Goal: Task Accomplishment & Management: Manage account settings

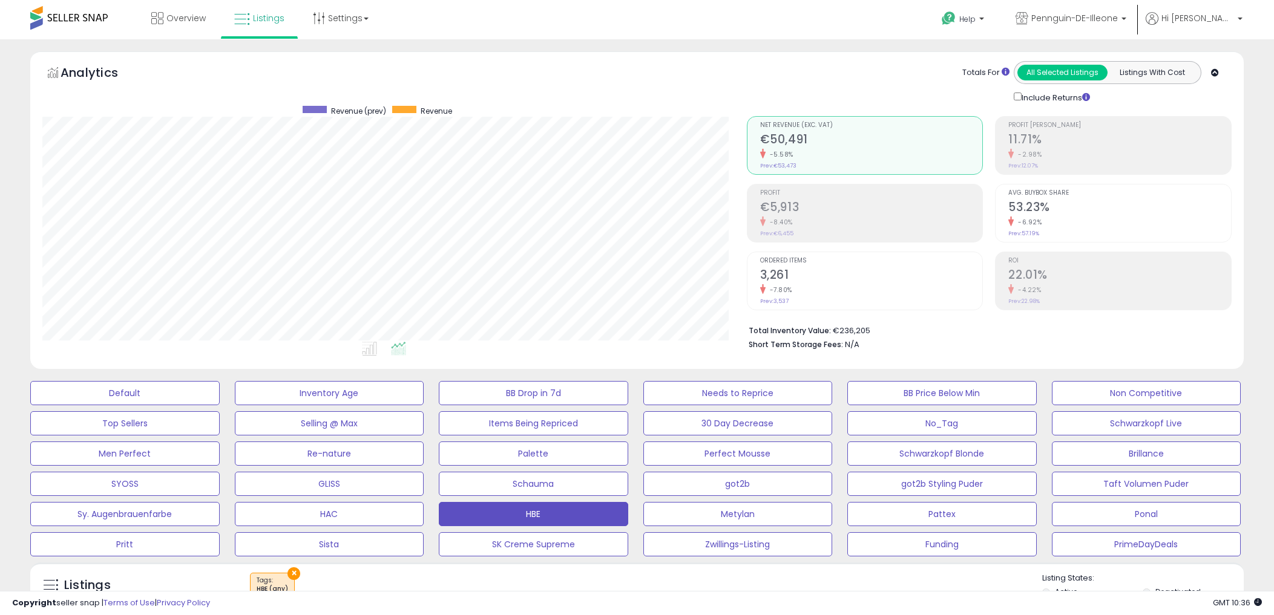
drag, startPoint x: 0, startPoint y: 0, endPoint x: 449, endPoint y: 108, distance: 461.7
click at [449, 108] on span "Revenue" at bounding box center [436, 111] width 31 height 10
drag, startPoint x: 449, startPoint y: 108, endPoint x: 566, endPoint y: 86, distance: 119.4
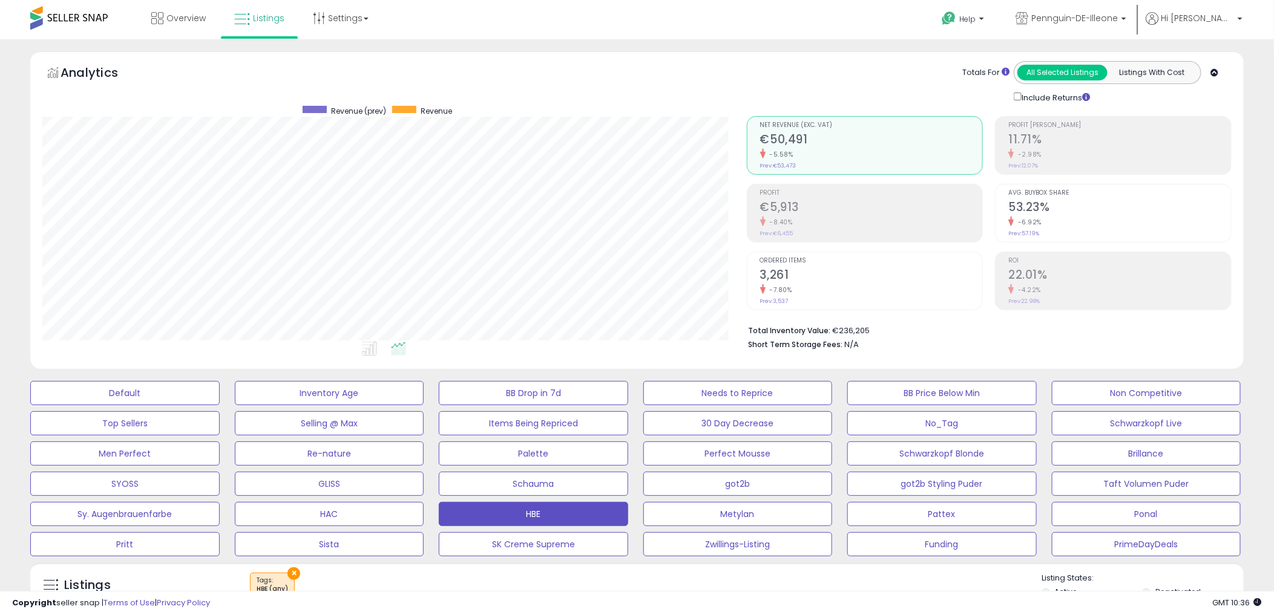
click at [564, 91] on div "Analytics Totals For All Selected Listings Listings With Cost Include Returns" at bounding box center [636, 82] width 1189 height 43
click at [542, 11] on div "Overview Listings Settings" at bounding box center [412, 25] width 843 height 51
click at [461, 38] on div "Overview Listings Settings" at bounding box center [412, 25] width 843 height 51
click at [166, 9] on link "Overview" at bounding box center [178, 18] width 73 height 36
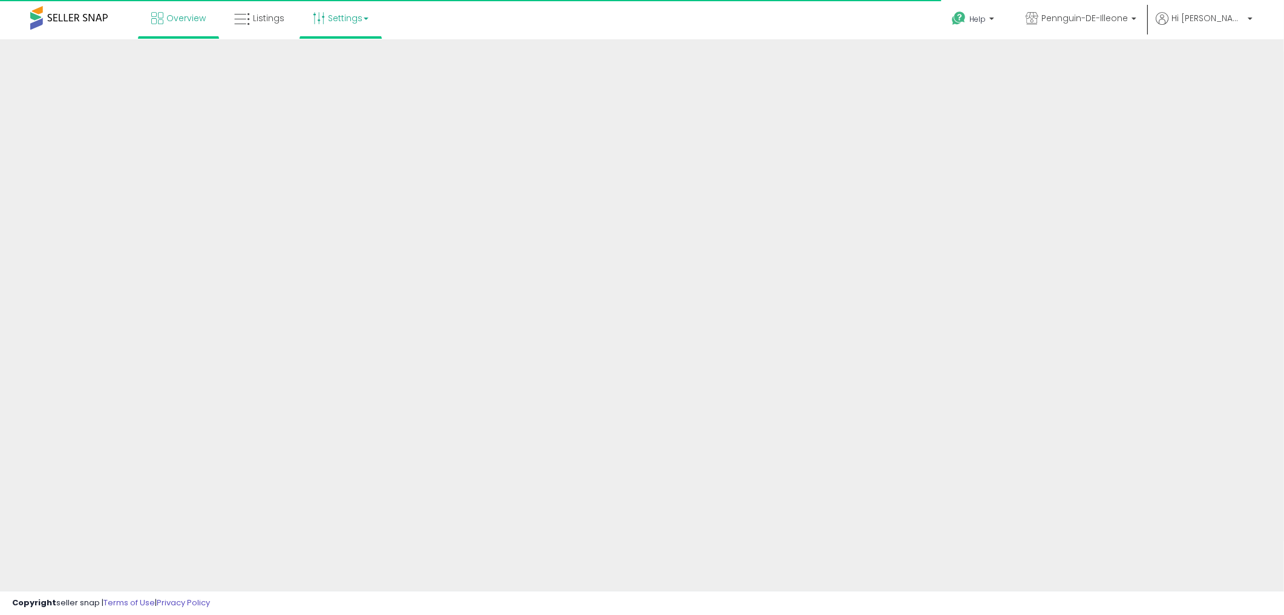
click at [365, 18] on b at bounding box center [366, 19] width 5 height 2
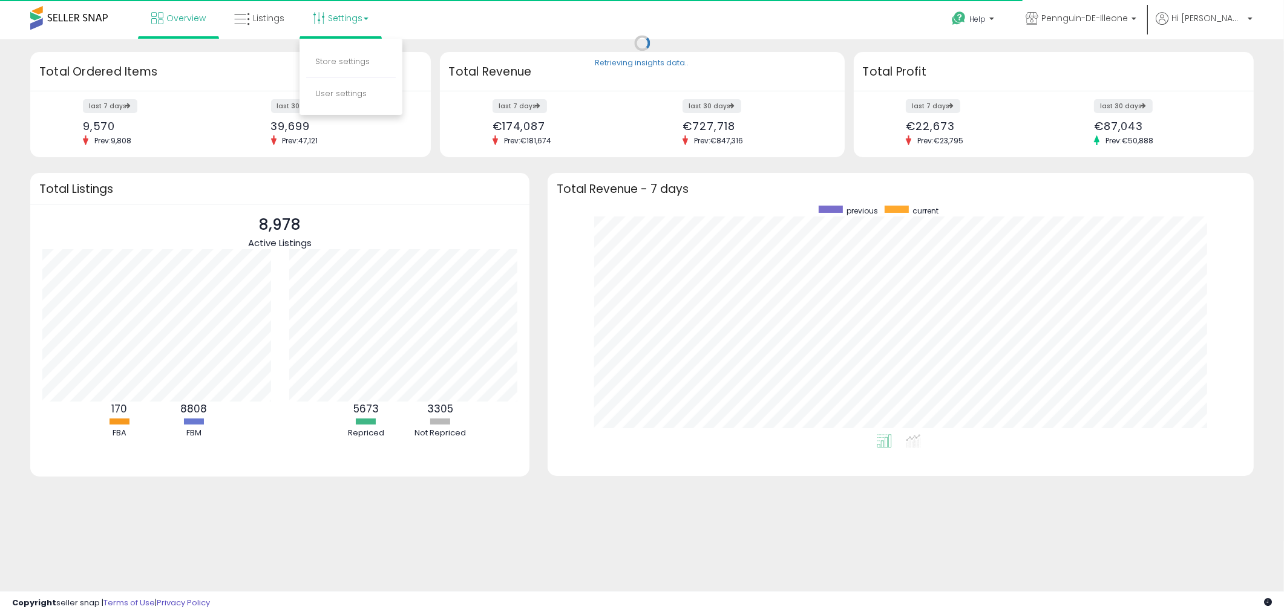
click at [479, 13] on div "Overview Listings Settings" at bounding box center [416, 25] width 850 height 51
click at [286, 126] on div "39,699" at bounding box center [340, 126] width 139 height 13
click at [286, 52] on div "Retrieving insights data.." at bounding box center [642, 51] width 1242 height 1
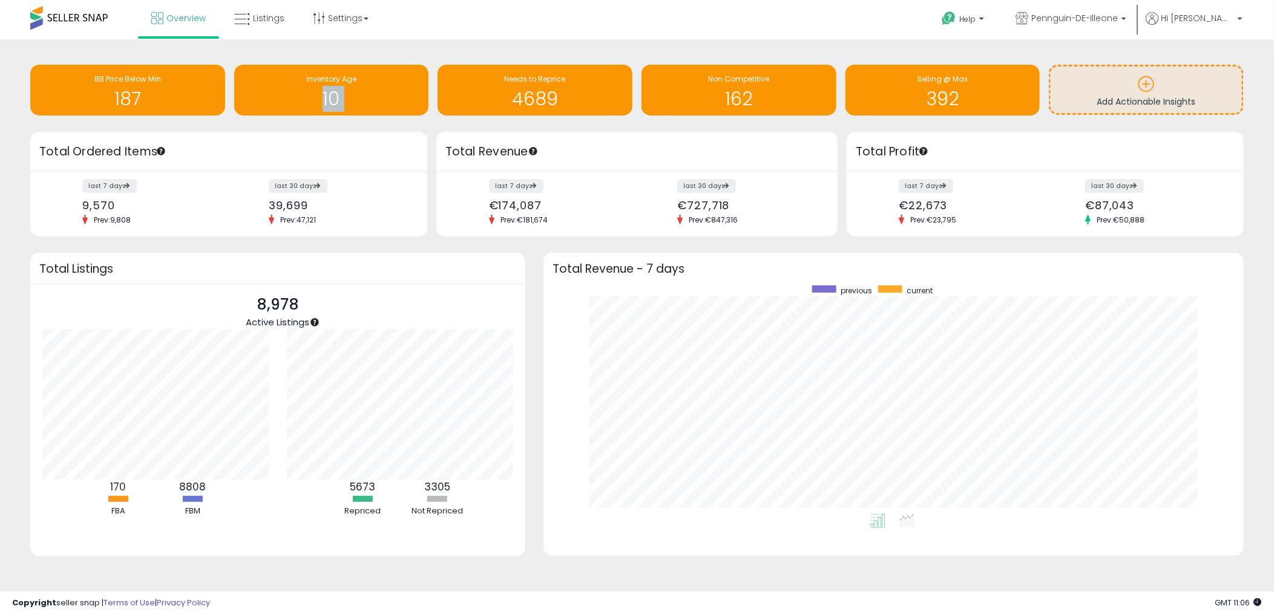
click at [286, 125] on div "Retrieving insights data.. BB Price Below Min 187 Inventory Age 10 Needs to Rep…" at bounding box center [636, 91] width 1231 height 80
drag, startPoint x: 286, startPoint y: 125, endPoint x: 290, endPoint y: 200, distance: 75.2
click at [288, 200] on div "39,699" at bounding box center [337, 205] width 137 height 13
click at [290, 200] on div "39,699" at bounding box center [337, 205] width 137 height 13
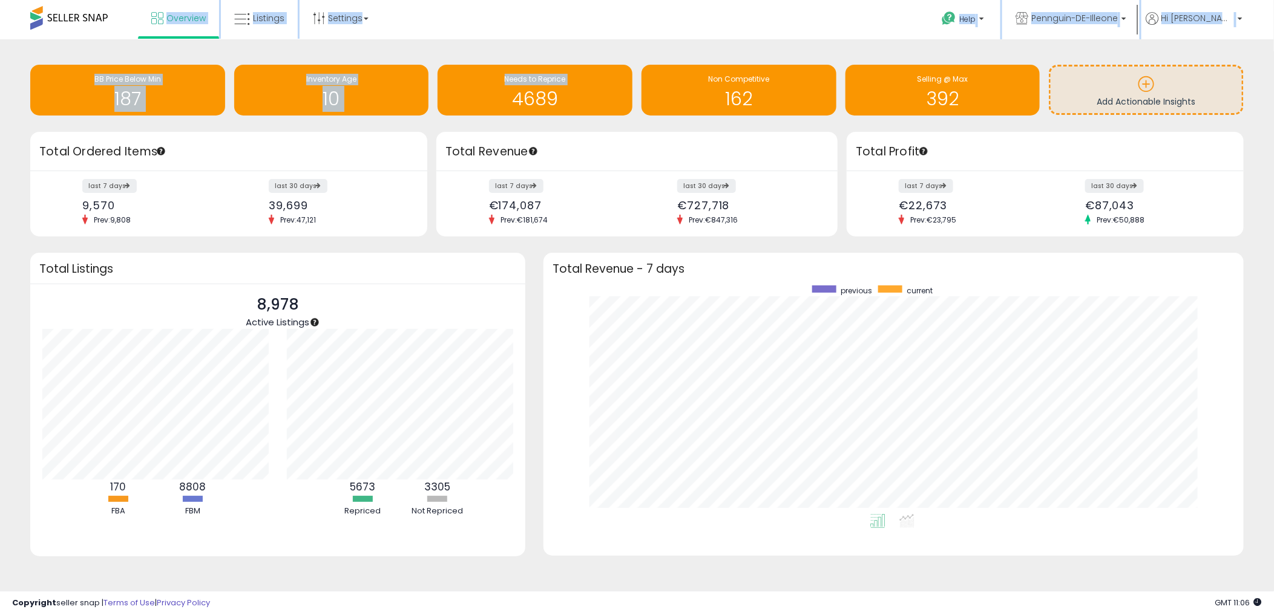
drag, startPoint x: 290, startPoint y: 200, endPoint x: 443, endPoint y: 42, distance: 219.1
click at [443, 42] on div "Unable to login Retrieving listings data.. has not yet accepted the Terms of Us…" at bounding box center [637, 309] width 1274 height 618
drag, startPoint x: 443, startPoint y: 42, endPoint x: 534, endPoint y: 95, distance: 104.9
click at [534, 95] on h1 "4689" at bounding box center [535, 99] width 183 height 20
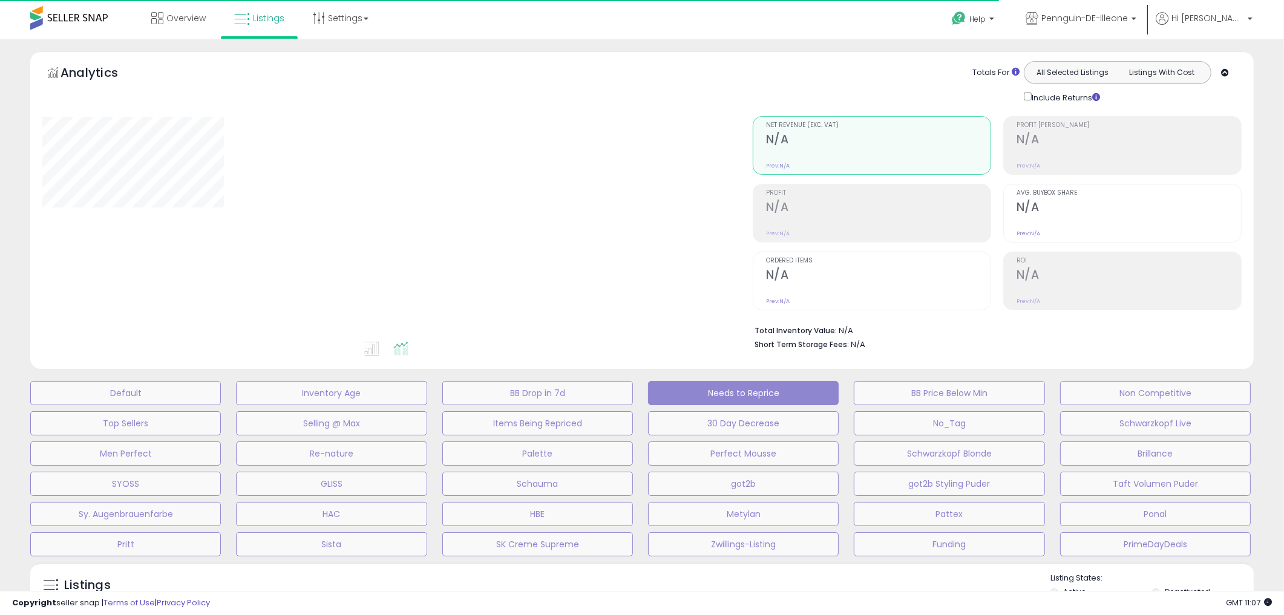
drag, startPoint x: 0, startPoint y: 0, endPoint x: 446, endPoint y: 64, distance: 450.5
click at [439, 88] on div "Analytics Totals For All Selected Listings Listings With Cost Include Returns" at bounding box center [641, 82] width 1199 height 43
select select "**"
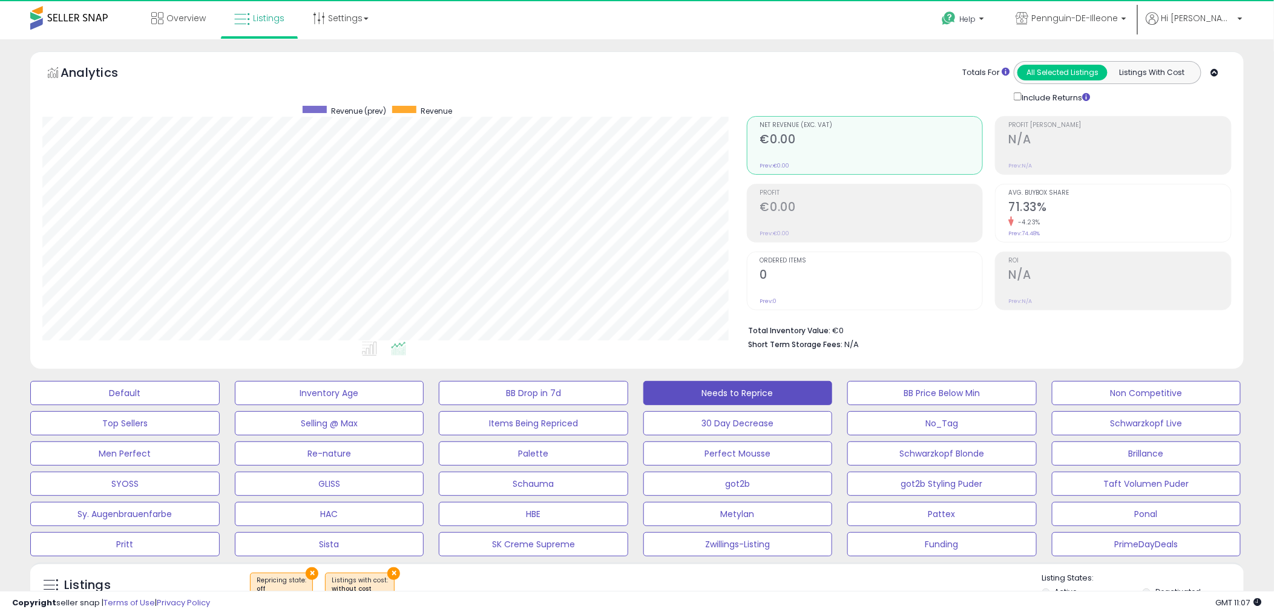
scroll to position [248, 704]
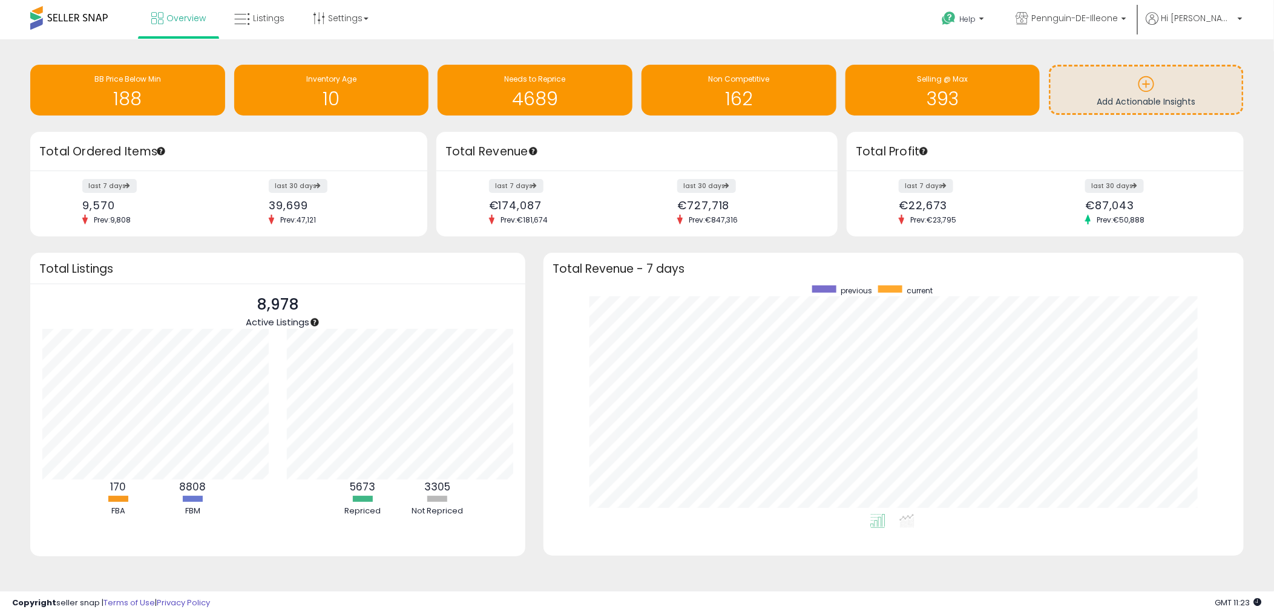
drag, startPoint x: 629, startPoint y: 9, endPoint x: 533, endPoint y: 135, distance: 158.4
click at [629, 9] on div "Overview Listings Settings" at bounding box center [412, 25] width 843 height 51
click at [816, 30] on div "Overview Listings Settings" at bounding box center [412, 25] width 843 height 51
click at [261, 19] on span "Listings" at bounding box center [268, 18] width 31 height 12
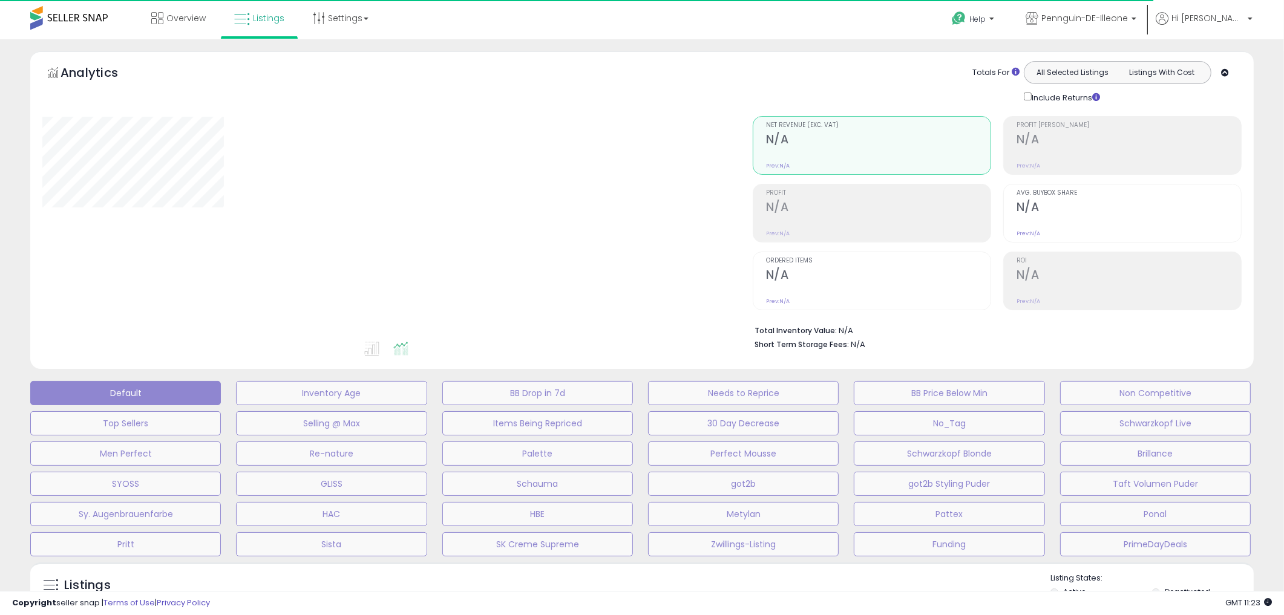
click at [667, 321] on div at bounding box center [388, 228] width 692 height 224
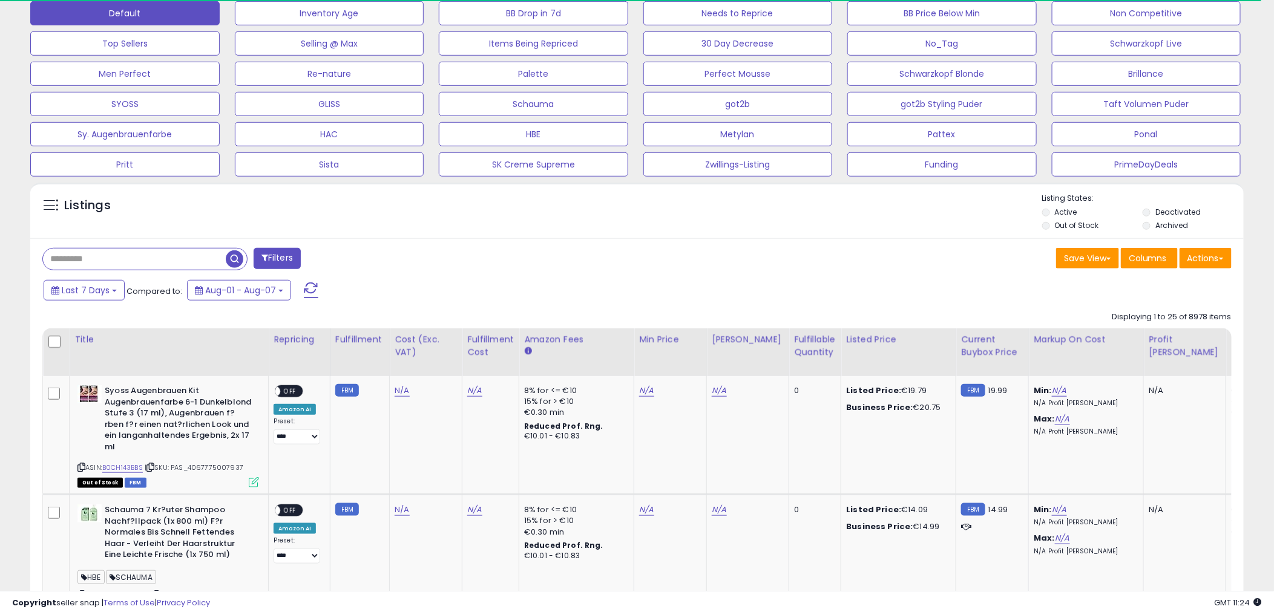
scroll to position [201, 0]
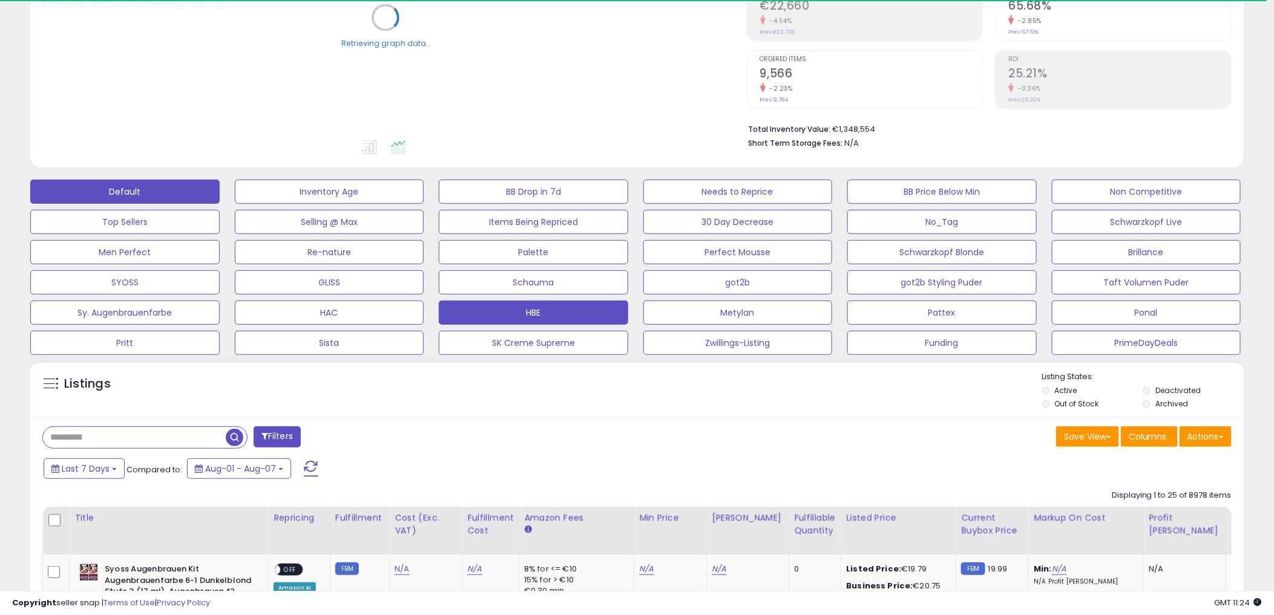
click at [424, 204] on button "HBE" at bounding box center [329, 192] width 189 height 24
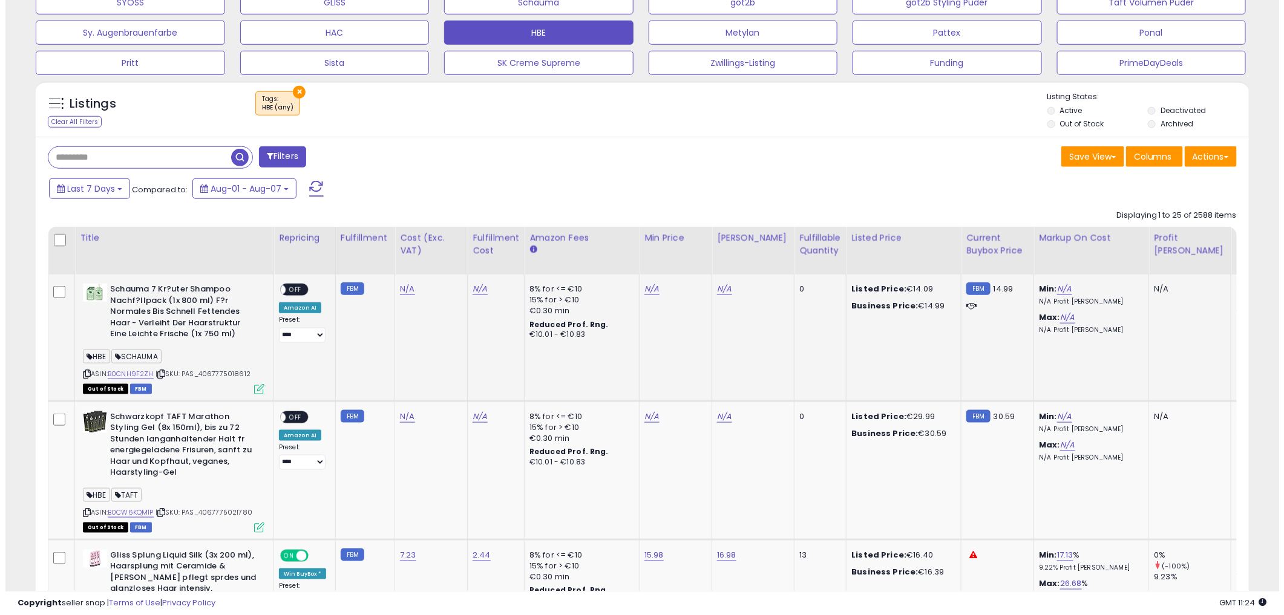
scroll to position [470, 0]
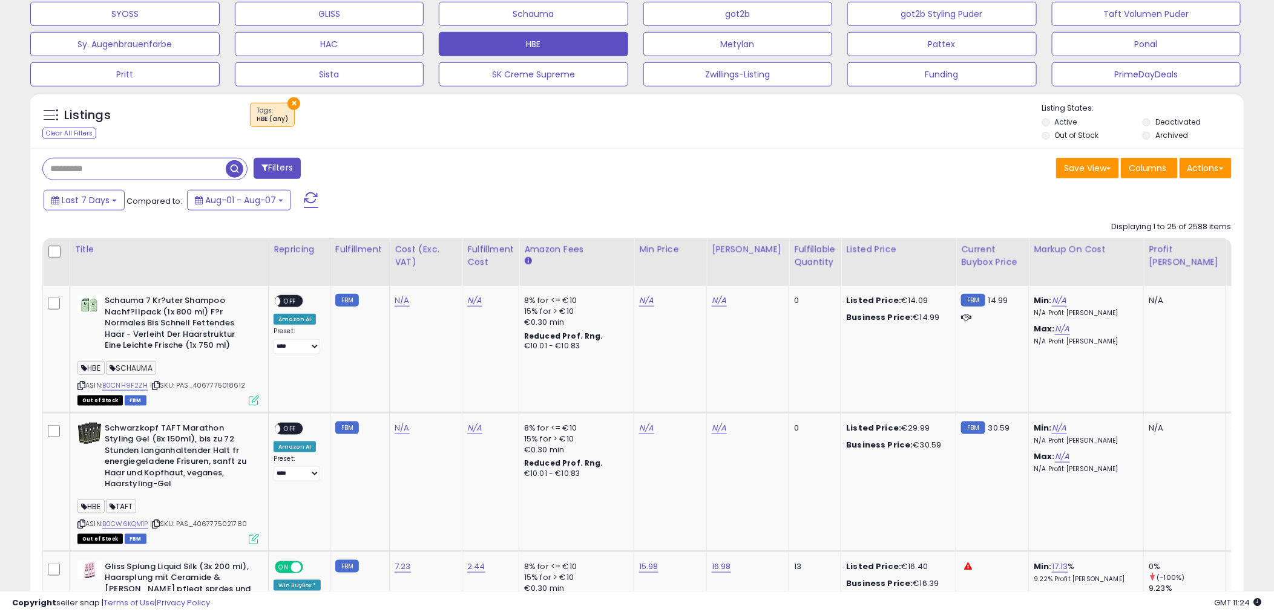
click at [499, 162] on div "Filters" at bounding box center [335, 170] width 604 height 24
click at [620, 195] on div "Last 7 Days Compared to: Aug-01 - Aug-07" at bounding box center [487, 201] width 892 height 27
click at [281, 168] on button "Filters" at bounding box center [277, 168] width 47 height 21
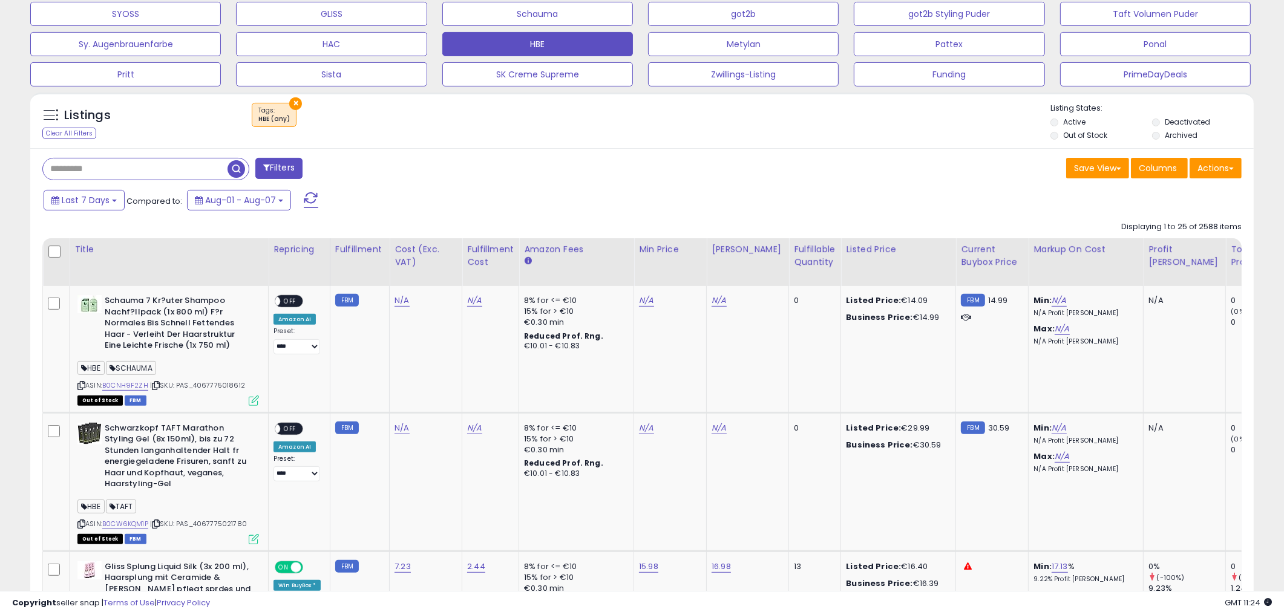
scroll to position [248, 710]
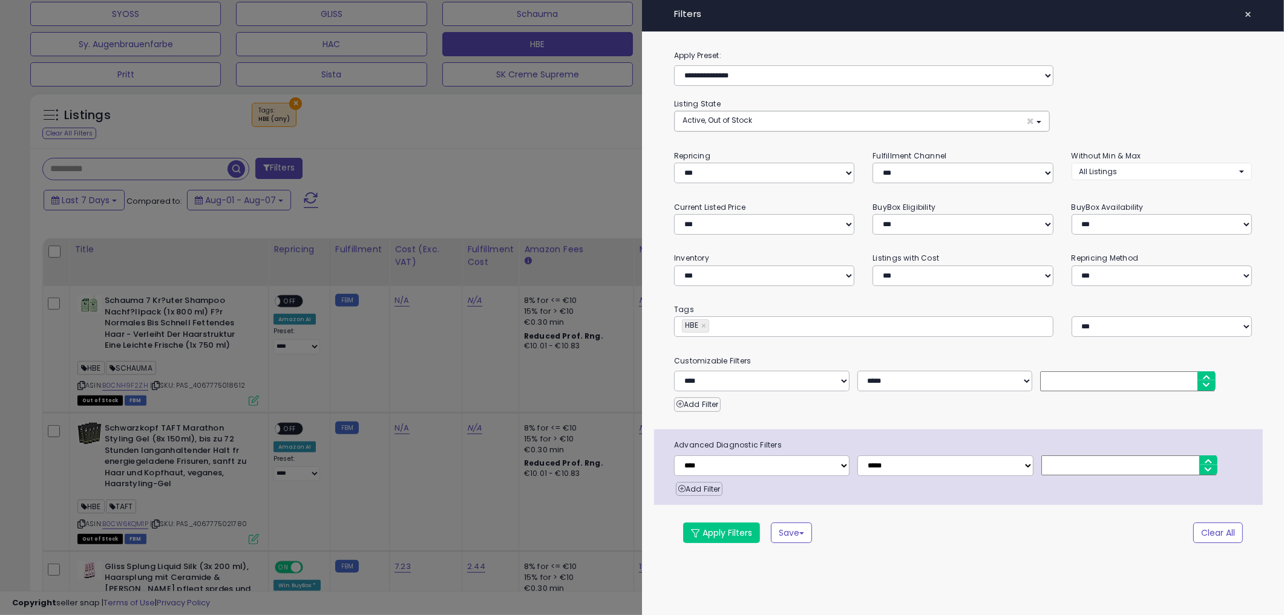
click at [499, 209] on div at bounding box center [642, 307] width 1284 height 615
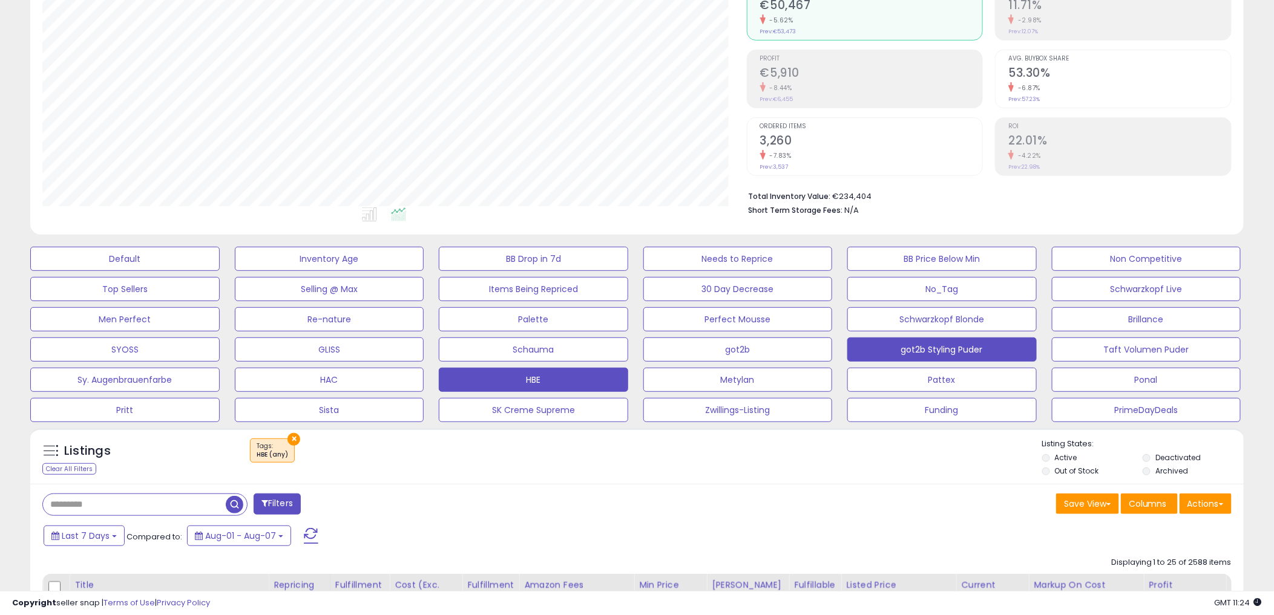
scroll to position [248, 704]
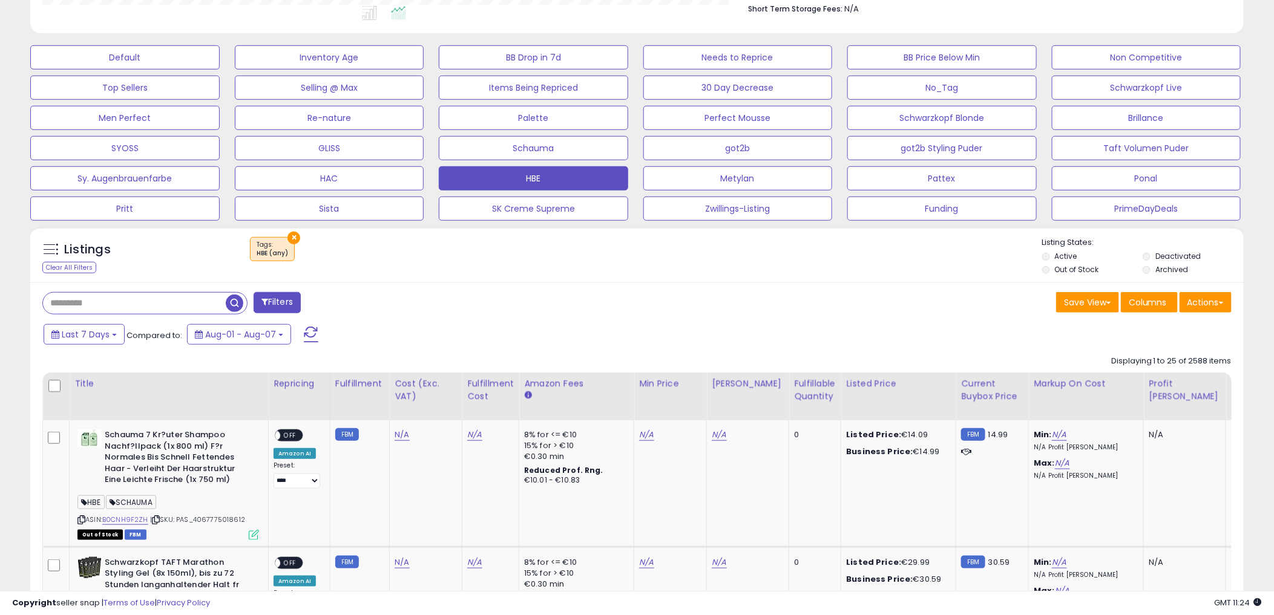
click at [663, 324] on div "Last 7 Days Compared to: Aug-01 - Aug-07" at bounding box center [487, 335] width 892 height 27
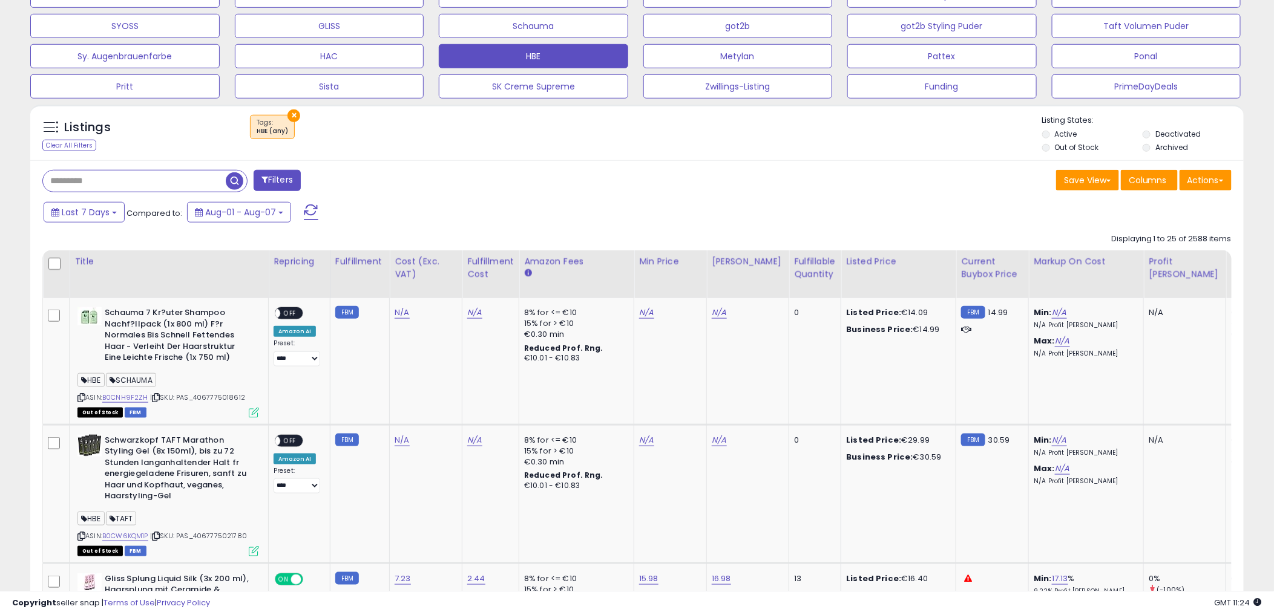
scroll to position [470, 0]
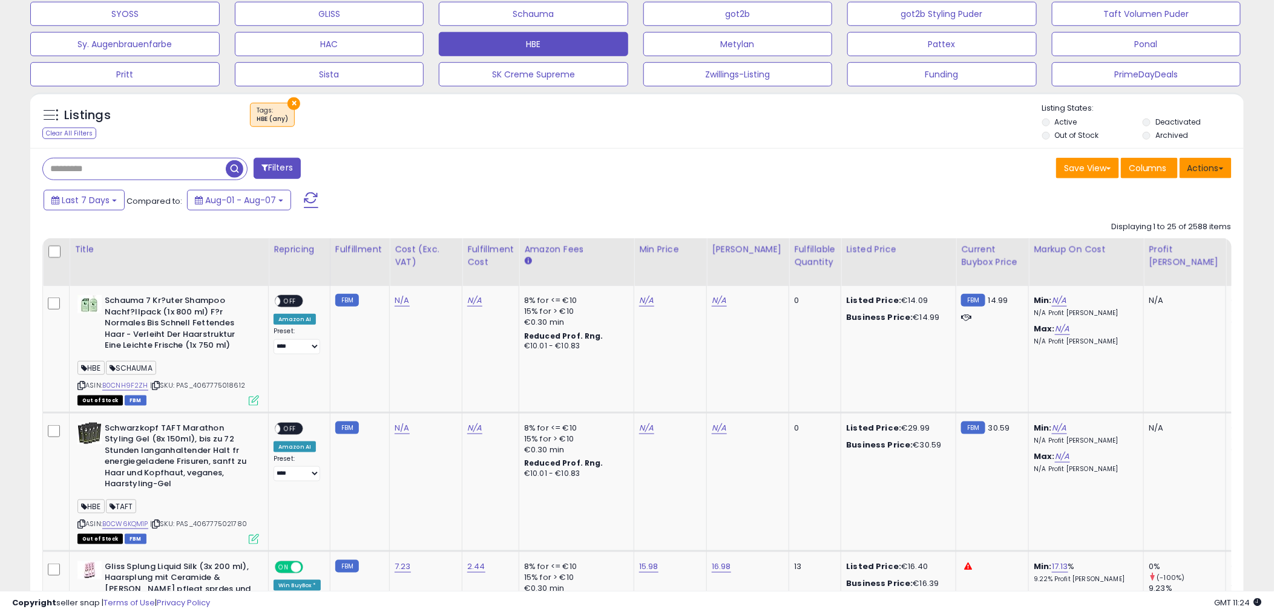
click at [1194, 165] on button "Actions" at bounding box center [1205, 168] width 52 height 21
click at [1144, 245] on link "Export All Columns" at bounding box center [1156, 245] width 133 height 19
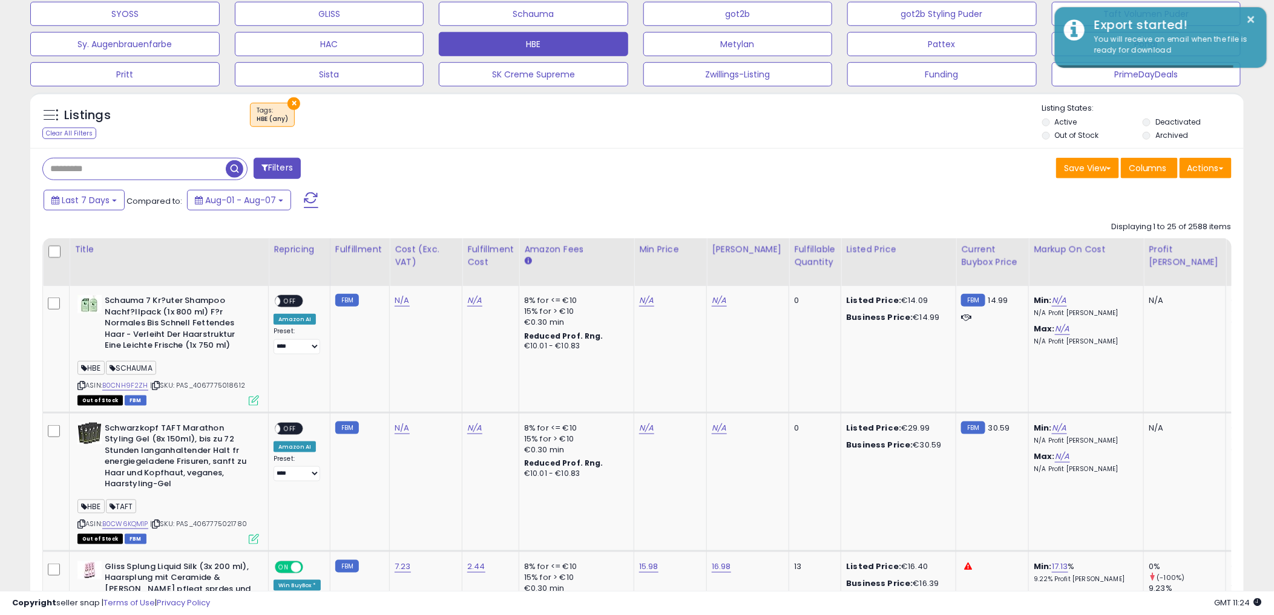
drag, startPoint x: 751, startPoint y: 174, endPoint x: 737, endPoint y: 185, distance: 18.1
click at [753, 174] on div "Save View Save As New View Update Current View Columns Actions Import Export Vi…" at bounding box center [939, 170] width 604 height 24
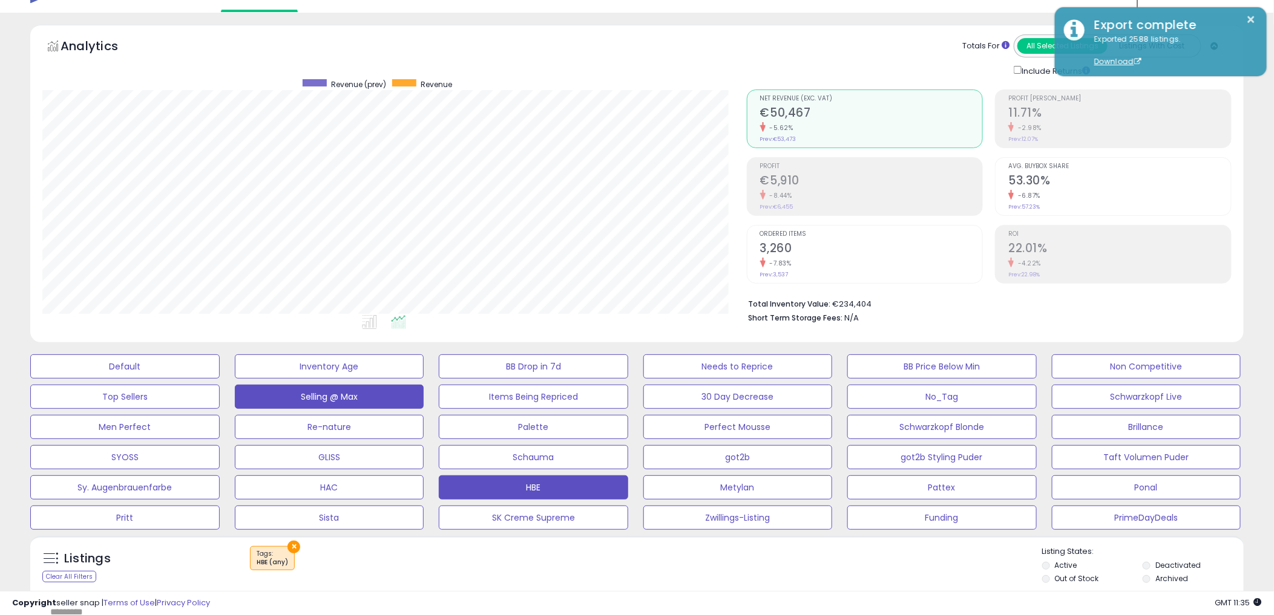
scroll to position [0, 0]
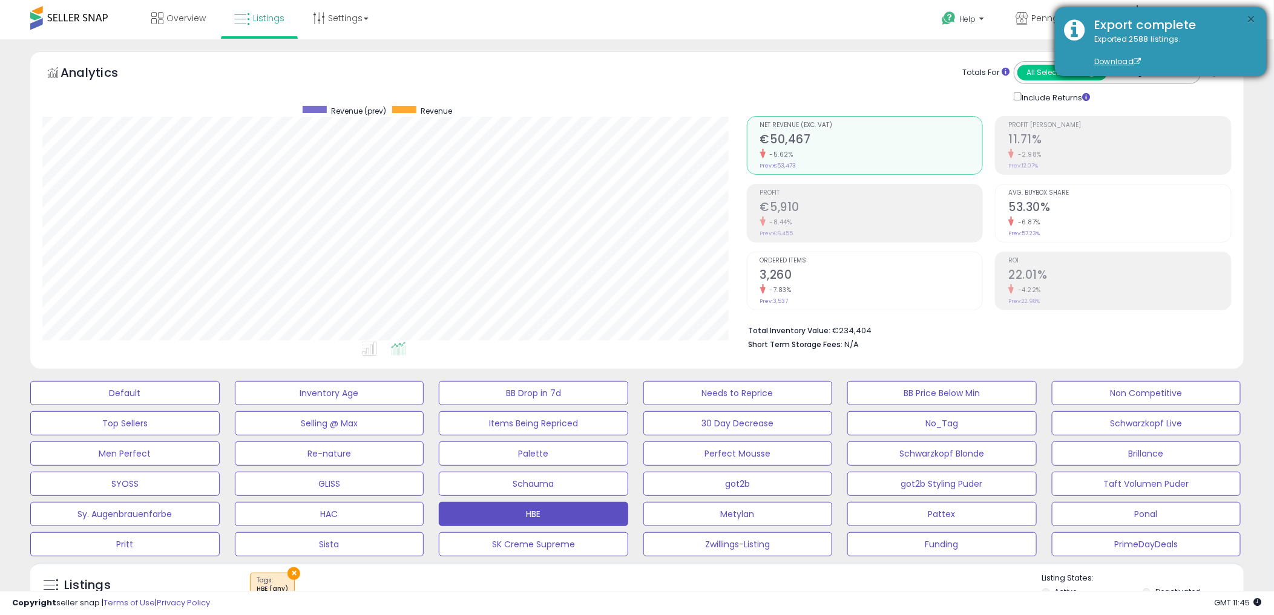
click at [1248, 19] on button "×" at bounding box center [1251, 19] width 10 height 15
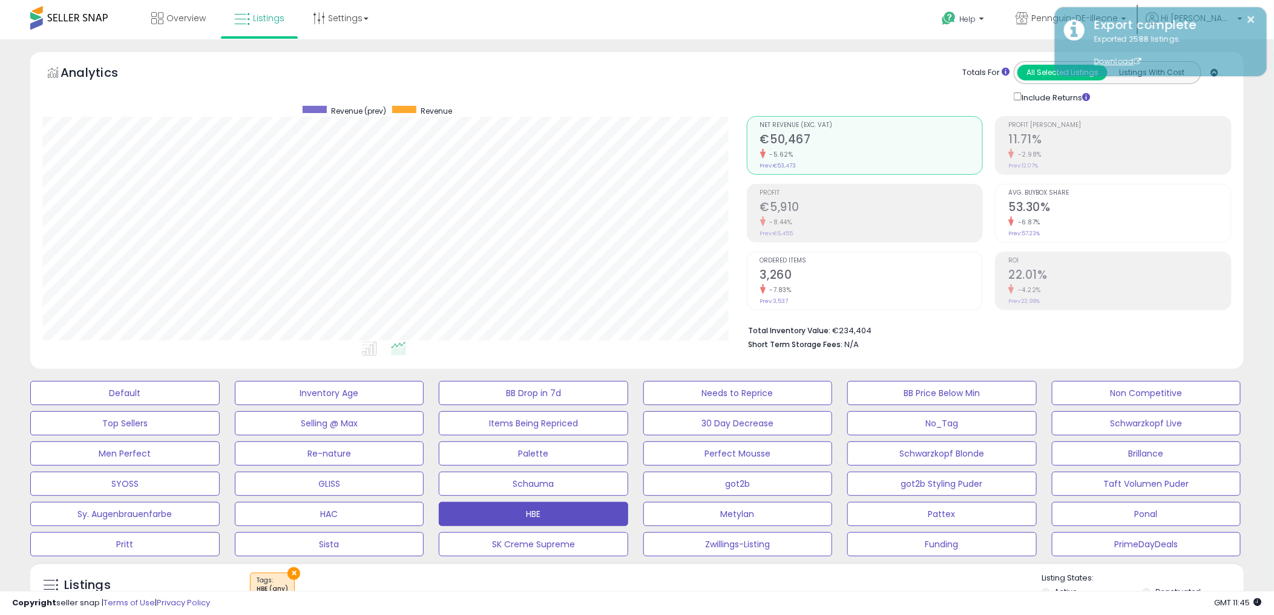
click at [812, 61] on div "Analytics Totals For All Selected Listings Listings With Cost Include Returns" at bounding box center [636, 210] width 1213 height 318
